Goal: Task Accomplishment & Management: Manage account settings

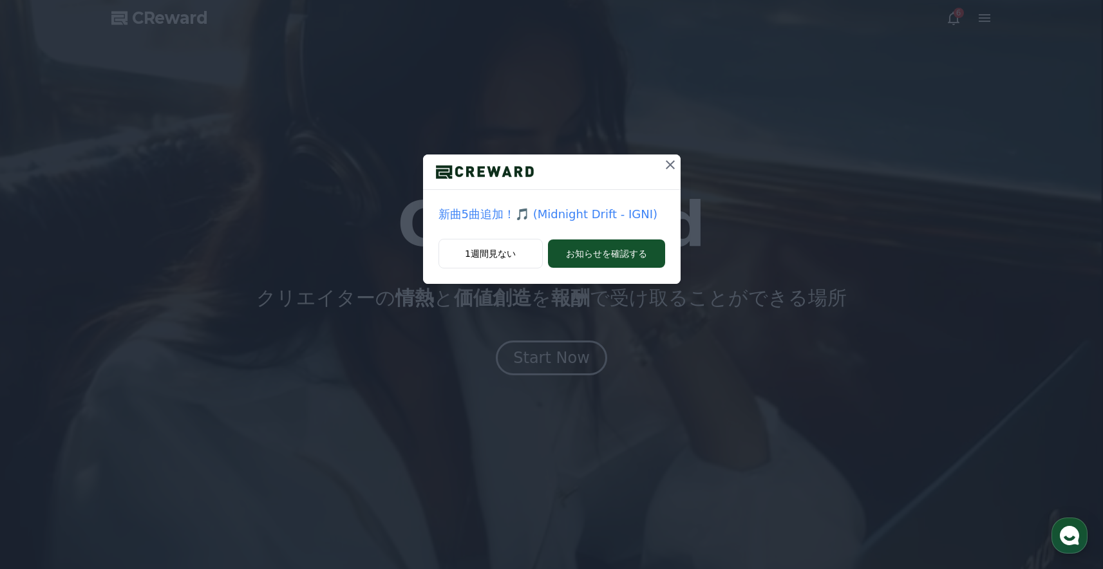
click at [664, 162] on icon at bounding box center [670, 164] width 15 height 15
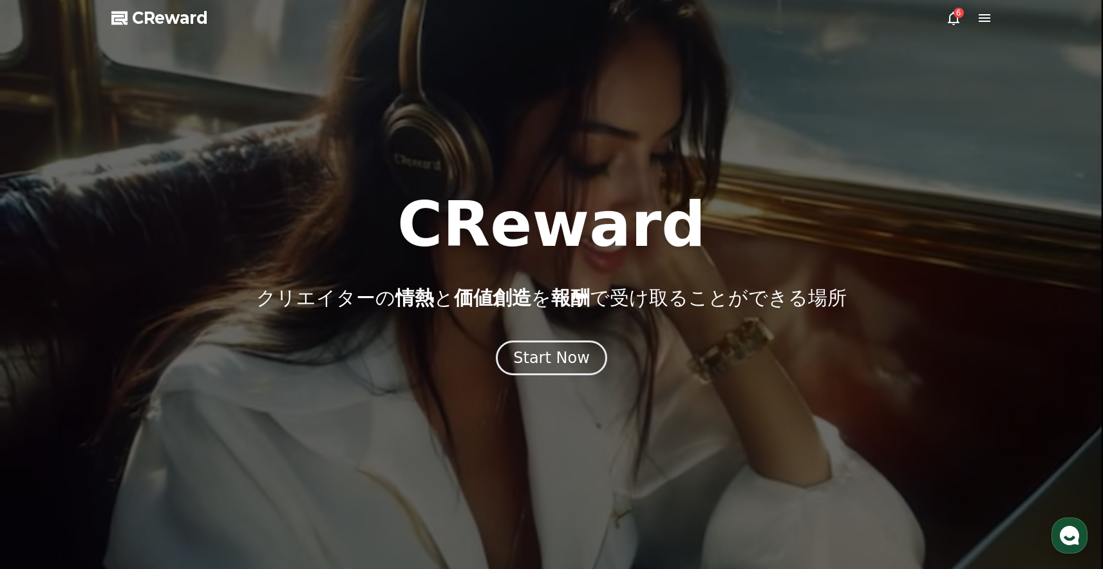
click at [983, 28] on div at bounding box center [551, 284] width 1103 height 569
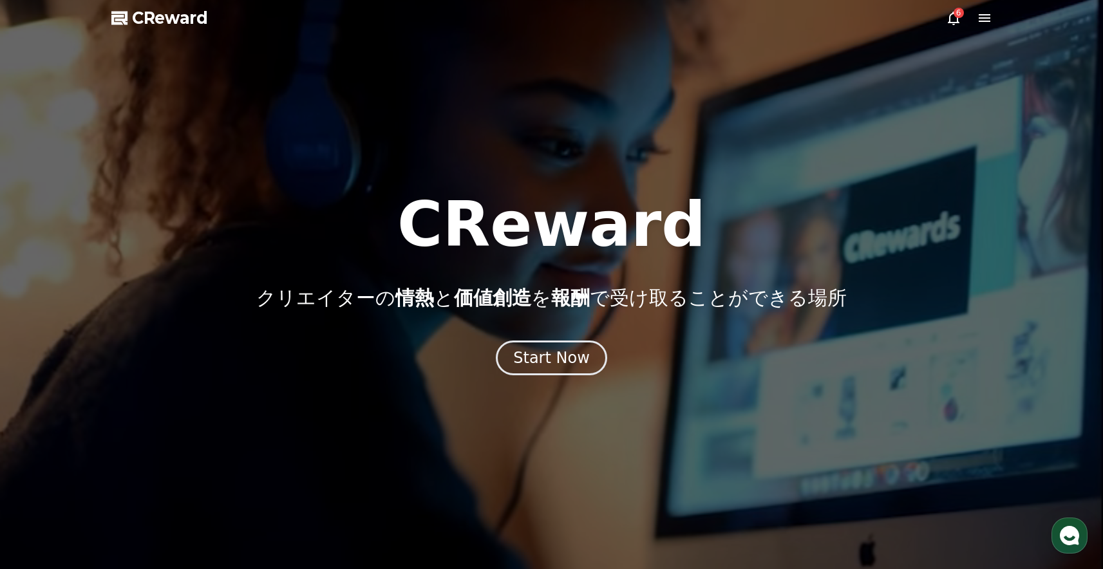
click at [985, 23] on icon at bounding box center [984, 17] width 15 height 15
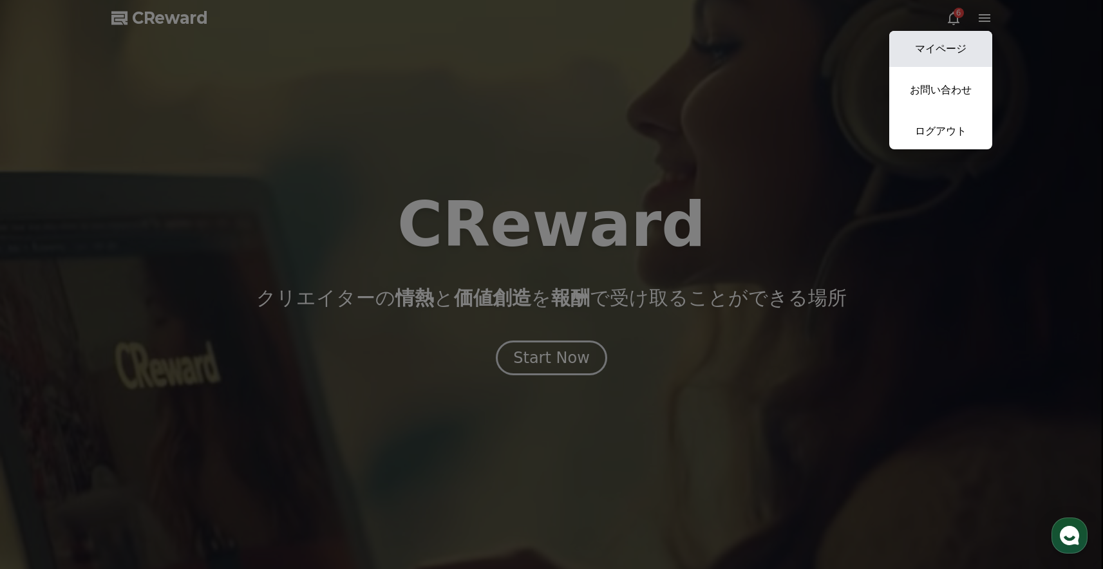
click at [970, 40] on link "マイページ" at bounding box center [940, 49] width 103 height 36
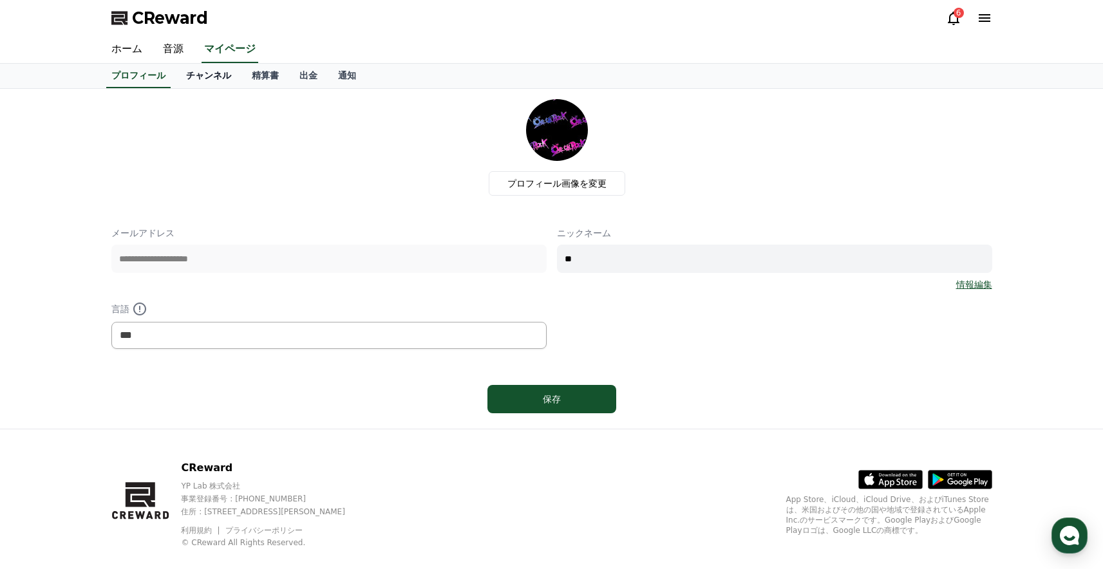
click at [198, 71] on link "チャンネル" at bounding box center [209, 76] width 66 height 24
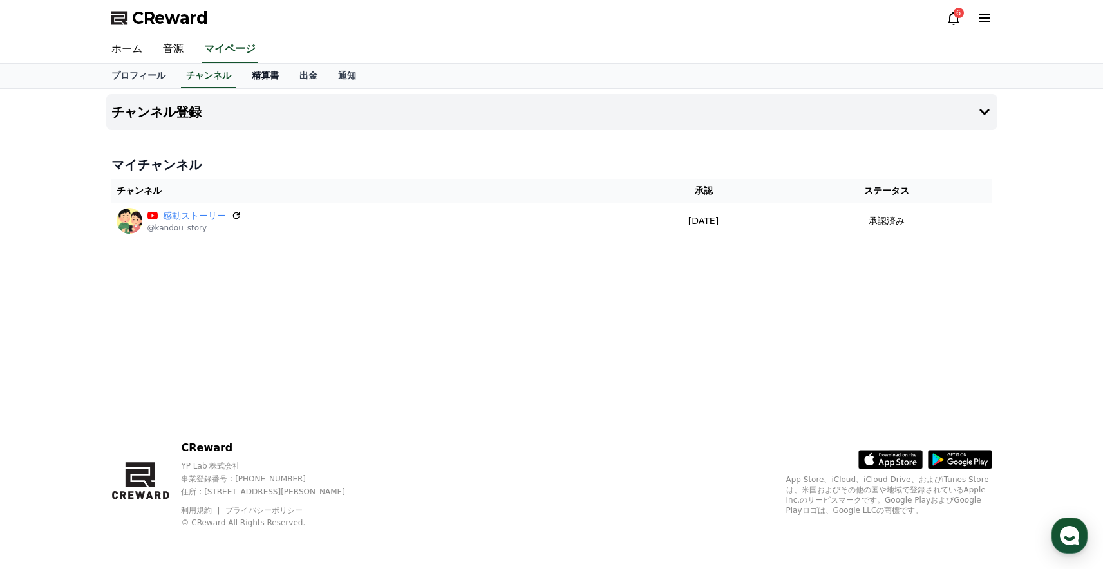
click at [265, 76] on link "精算書" at bounding box center [265, 76] width 48 height 24
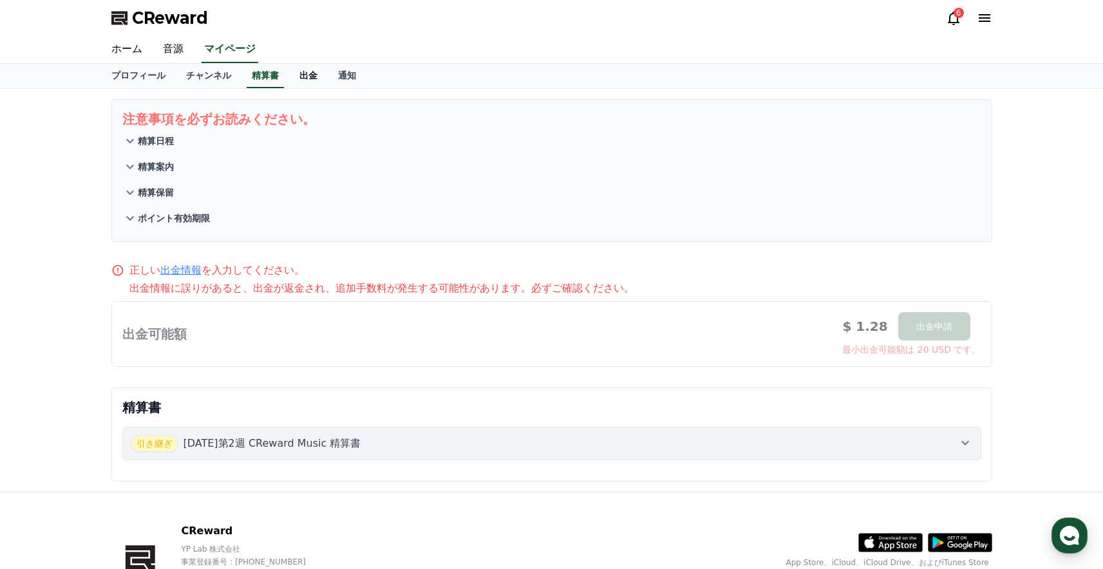
click at [309, 77] on link "出金" at bounding box center [308, 76] width 39 height 24
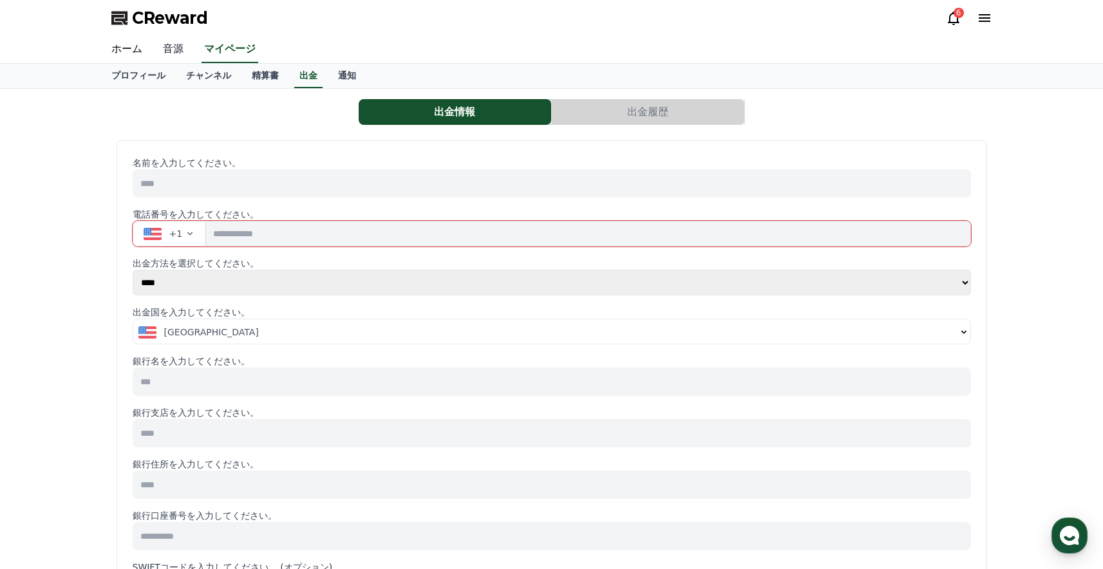
click at [171, 48] on link "音源" at bounding box center [173, 49] width 41 height 27
